Goal: Navigation & Orientation: Find specific page/section

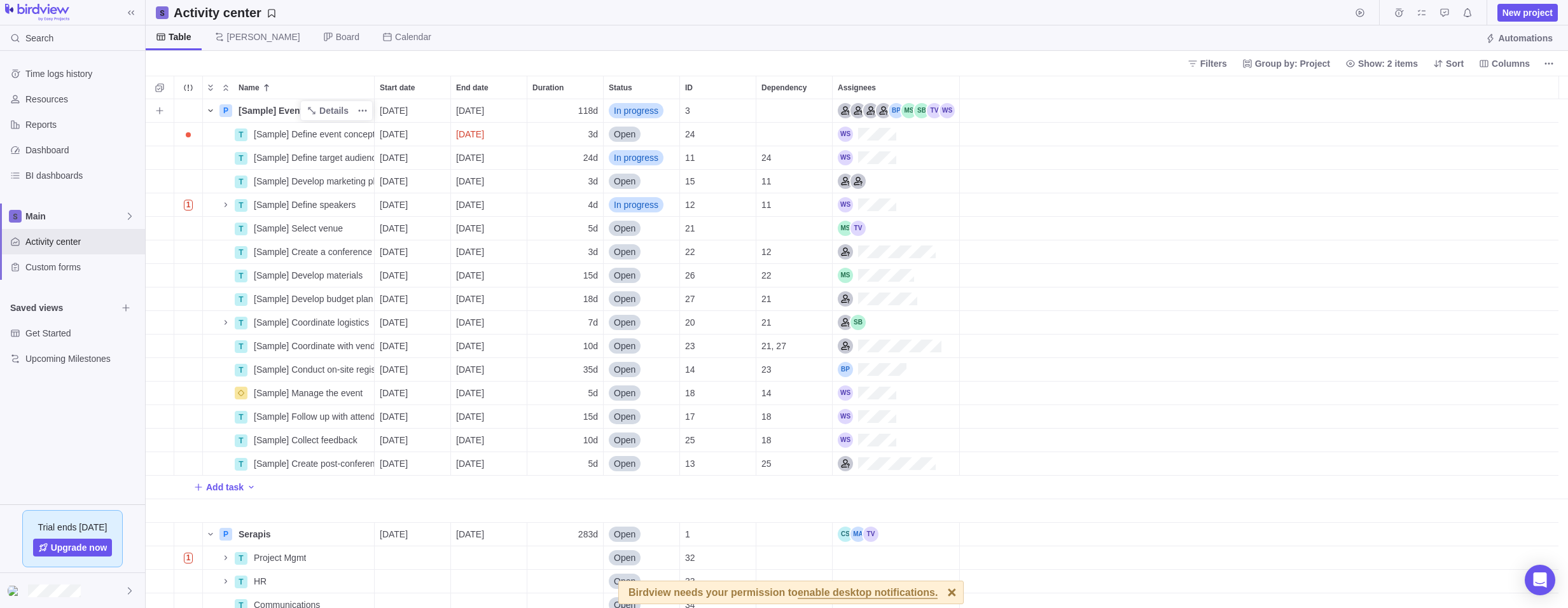
click at [210, 111] on icon "Name" at bounding box center [210, 110] width 4 height 2
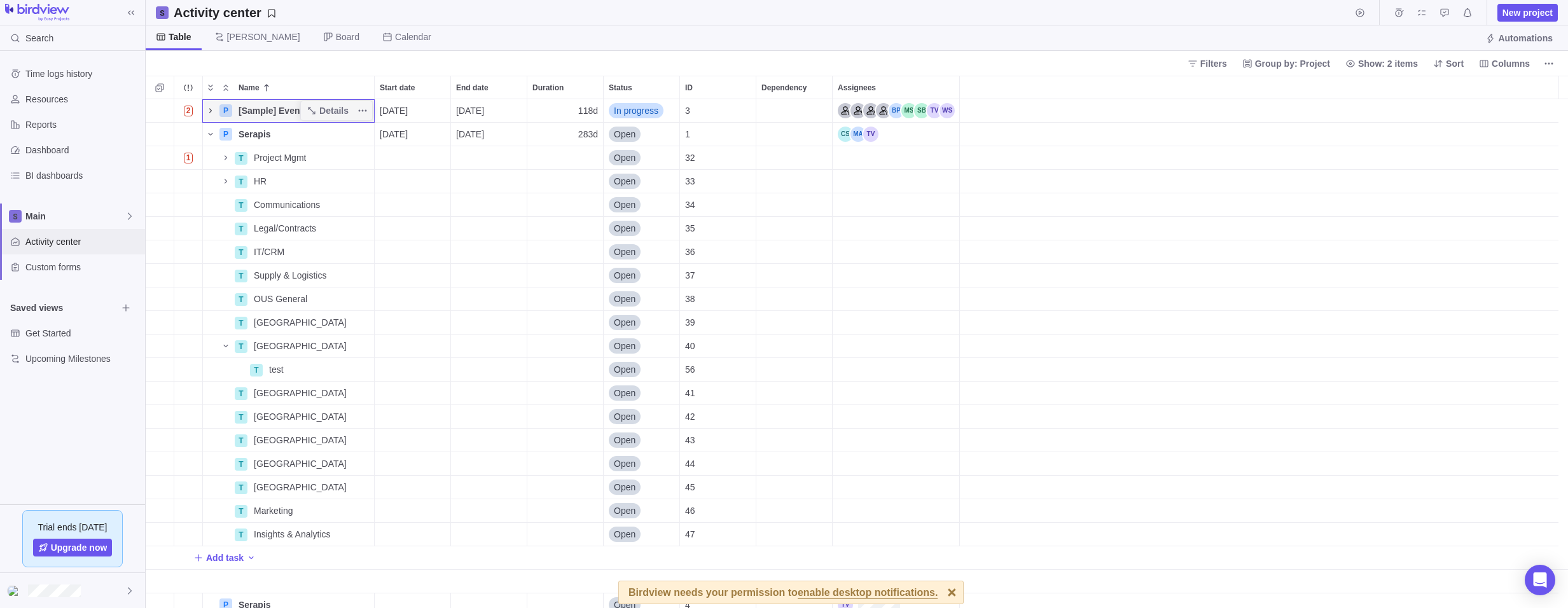
click at [63, 242] on span "Activity center" at bounding box center [82, 241] width 114 height 12
click at [60, 218] on span "Main" at bounding box center [75, 216] width 99 height 12
click at [70, 320] on div "Time logs history Resources Reports Dashboard BI dashboards Main Activity cente…" at bounding box center [72, 277] width 145 height 453
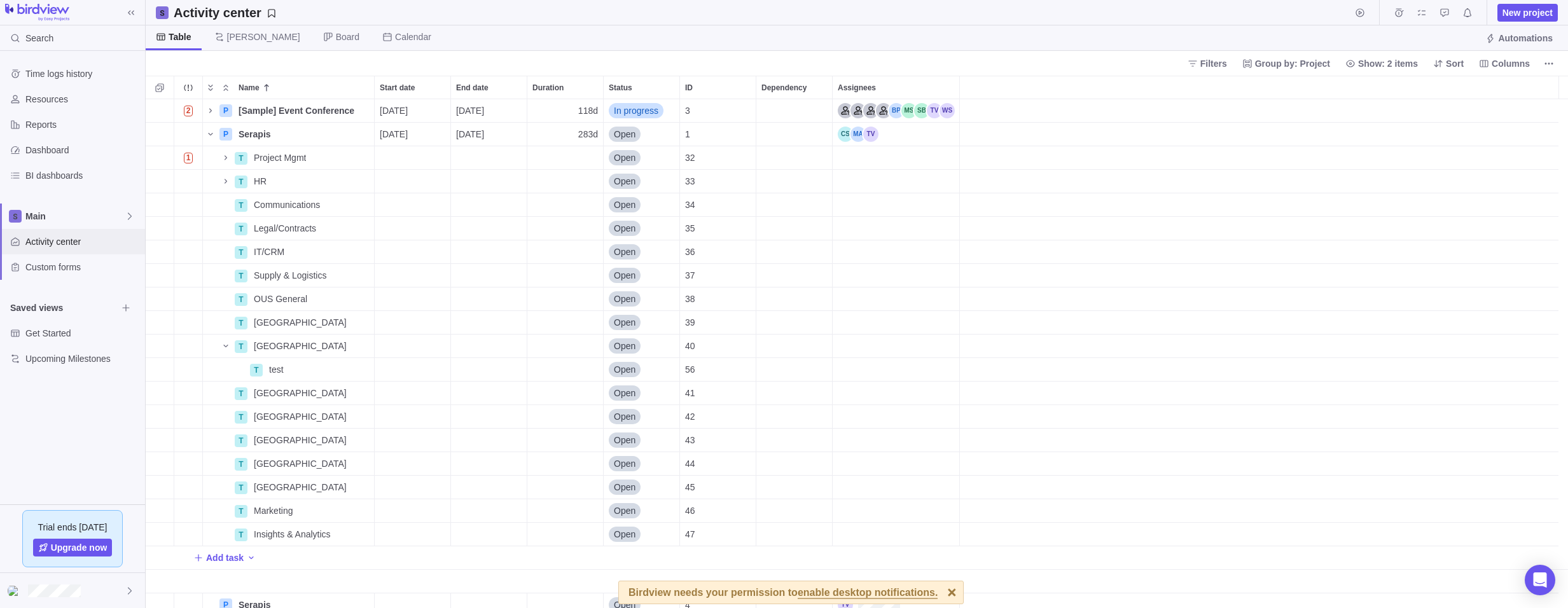
click at [66, 240] on span "Activity center" at bounding box center [82, 241] width 114 height 12
click at [237, 36] on span "[PERSON_NAME]" at bounding box center [264, 36] width 73 height 12
click at [313, 29] on span "Board" at bounding box center [342, 38] width 57 height 25
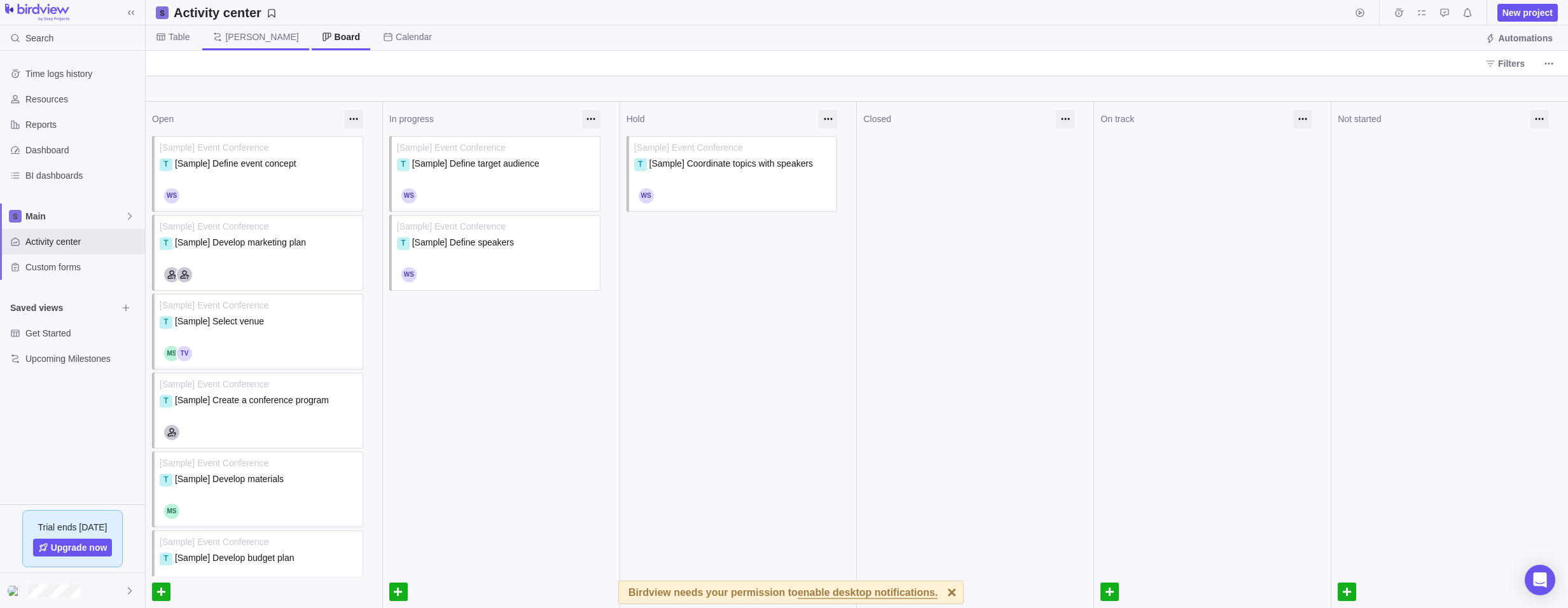
click at [230, 36] on span "[PERSON_NAME]" at bounding box center [262, 36] width 73 height 12
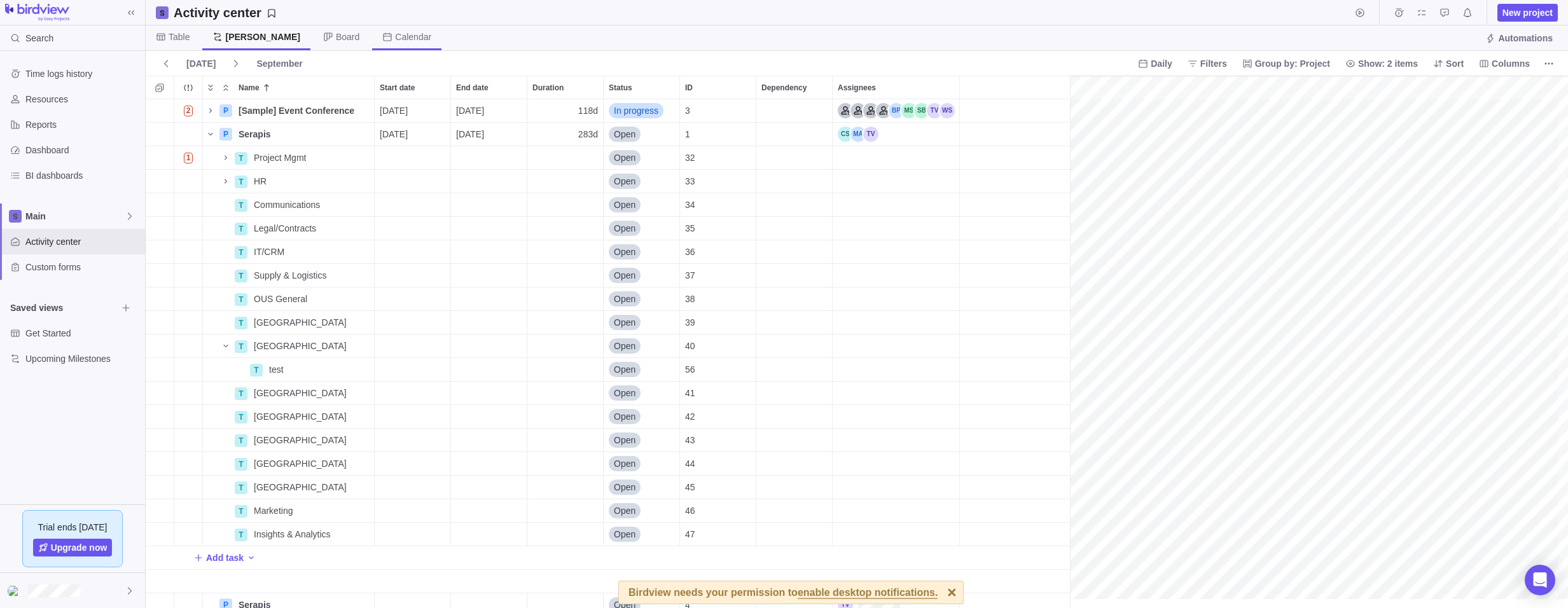
click at [395, 38] on span "Calendar" at bounding box center [413, 36] width 36 height 12
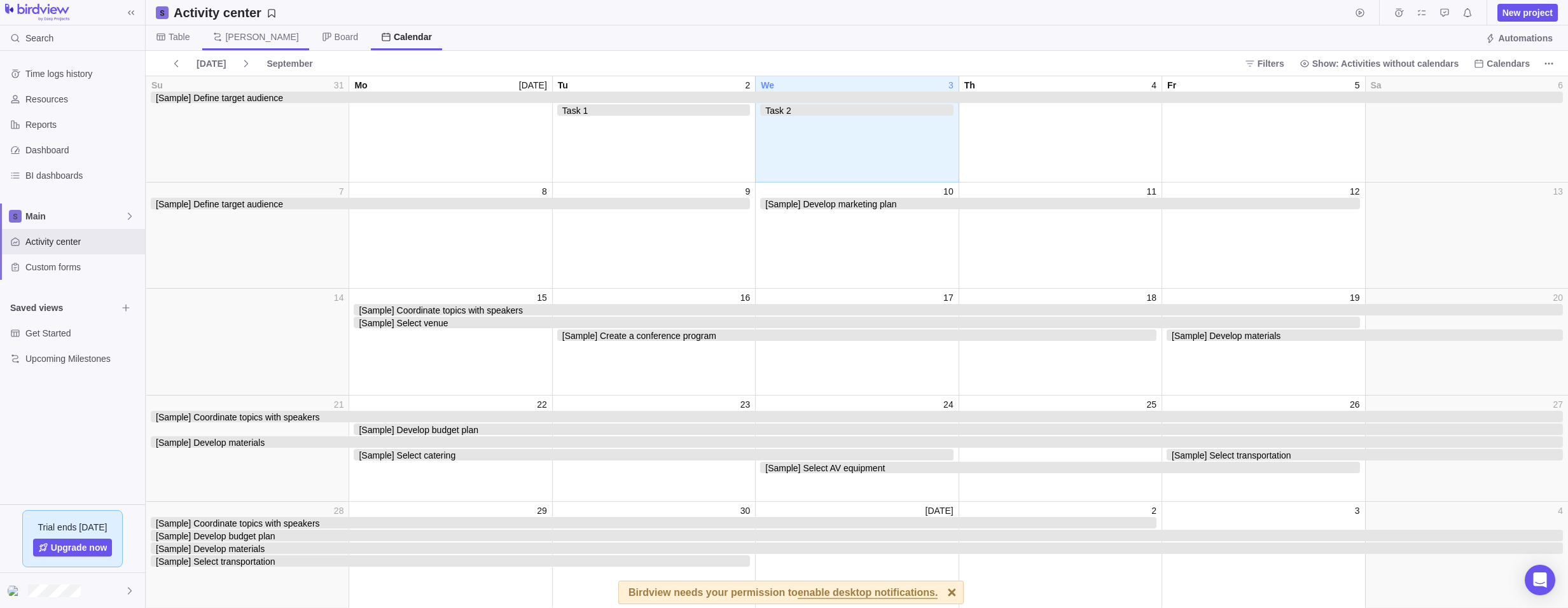
click at [237, 31] on span "[PERSON_NAME]" at bounding box center [262, 36] width 73 height 12
